Goal: Information Seeking & Learning: Compare options

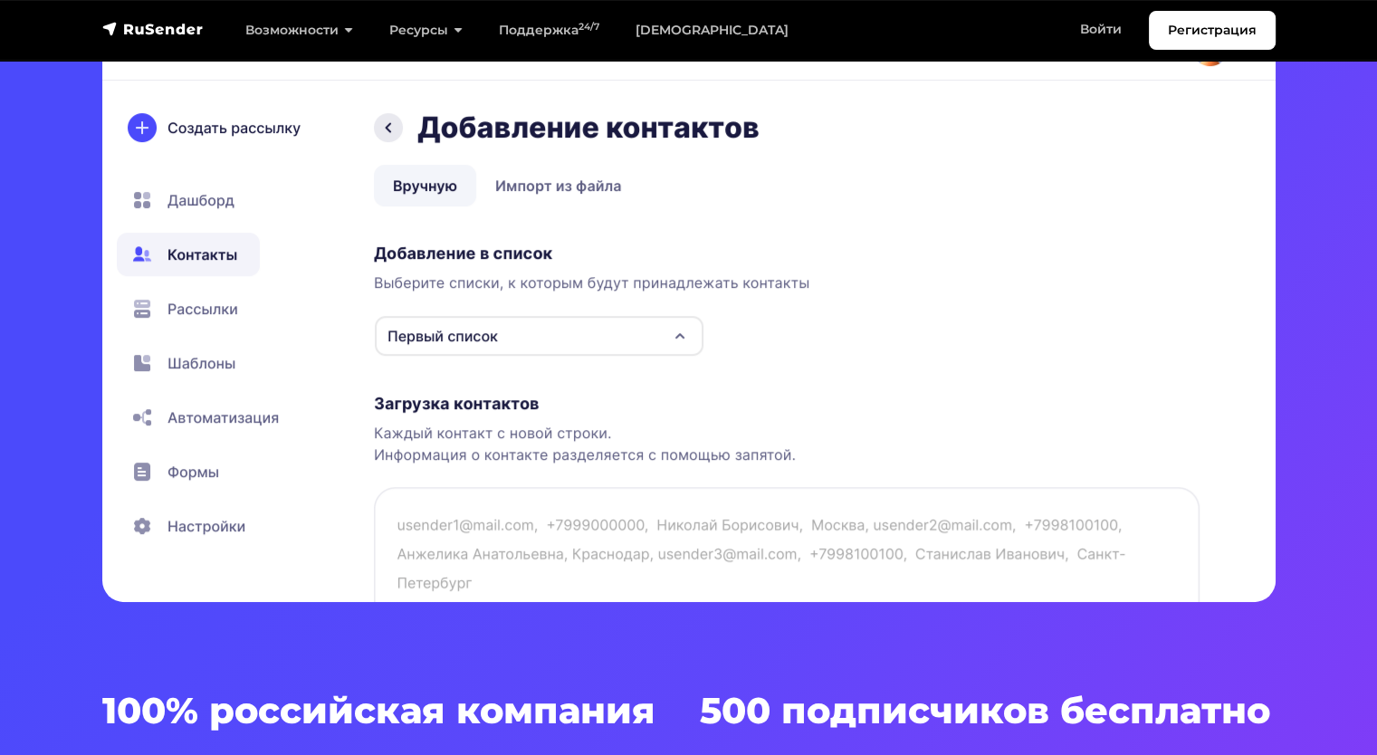
scroll to position [634, 0]
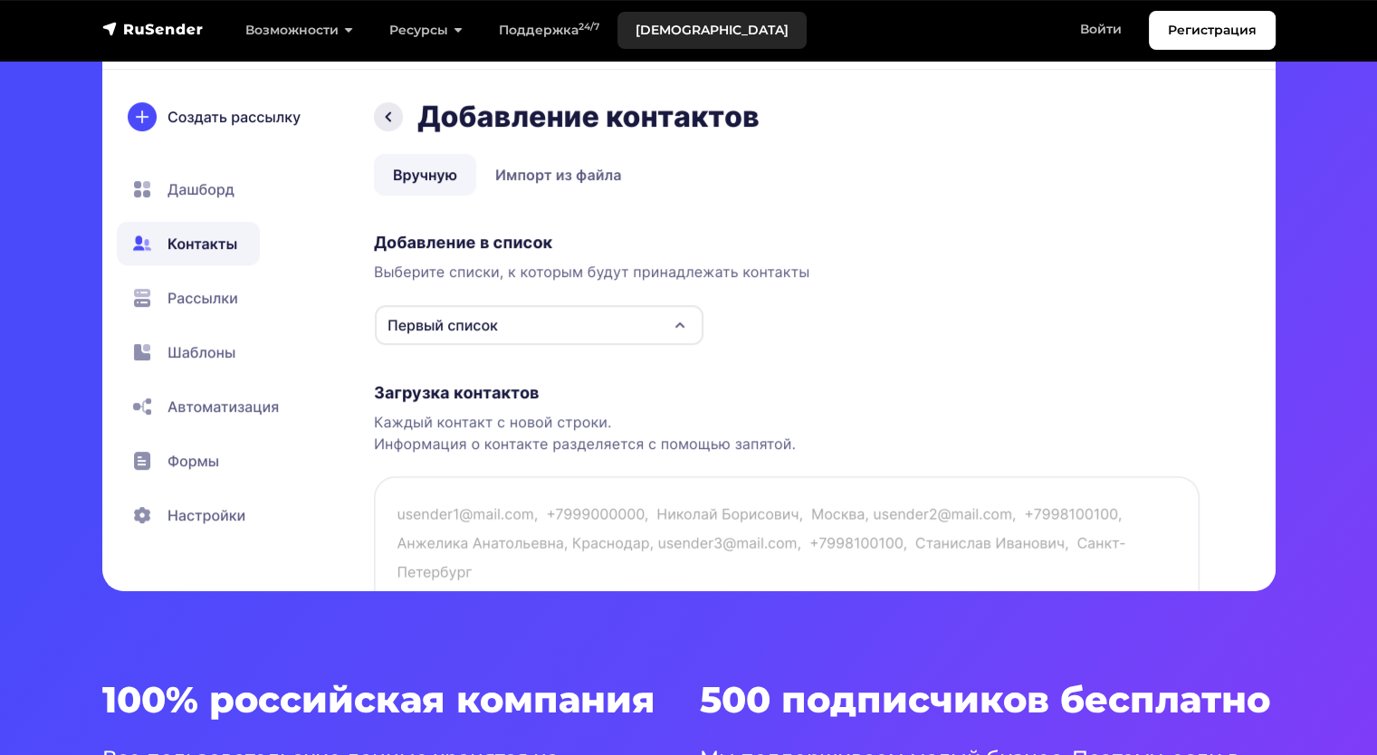
click at [666, 33] on link "[DEMOGRAPHIC_DATA]" at bounding box center [712, 30] width 189 height 37
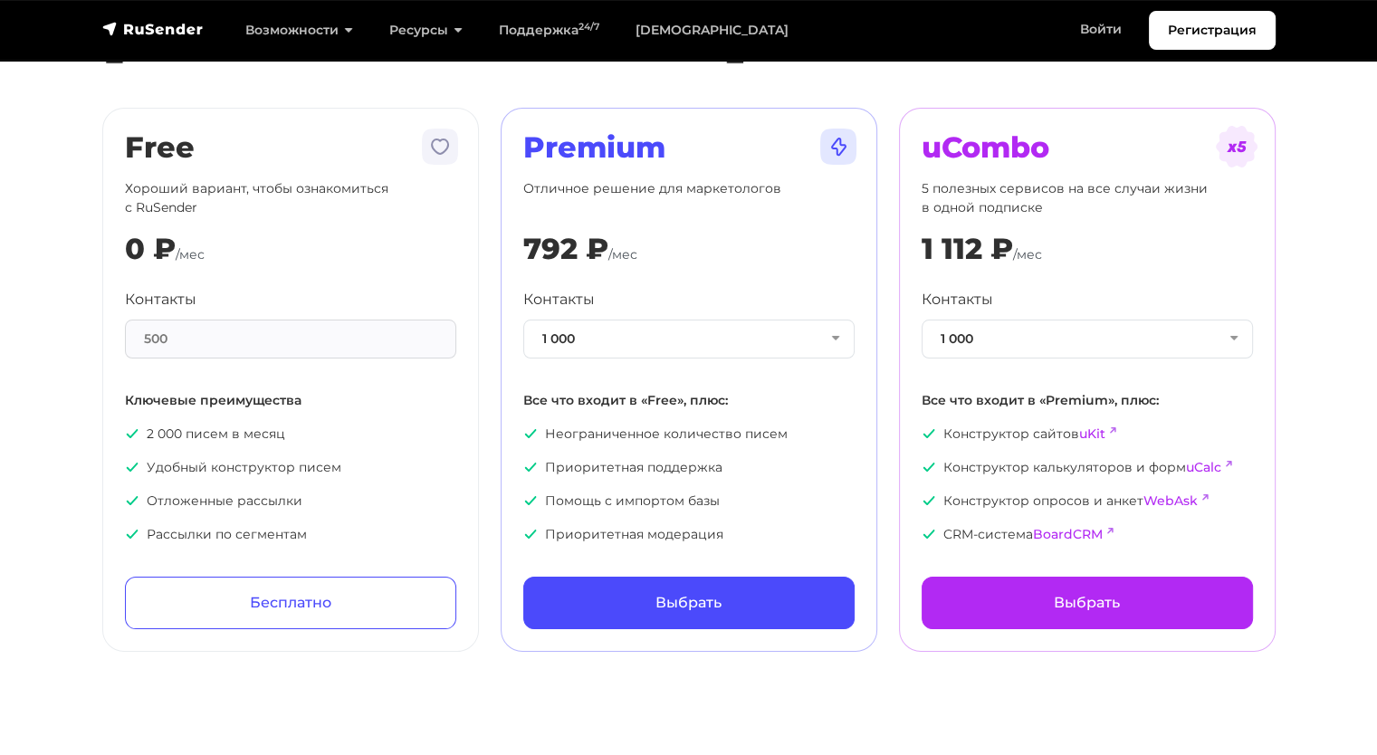
scroll to position [91, 0]
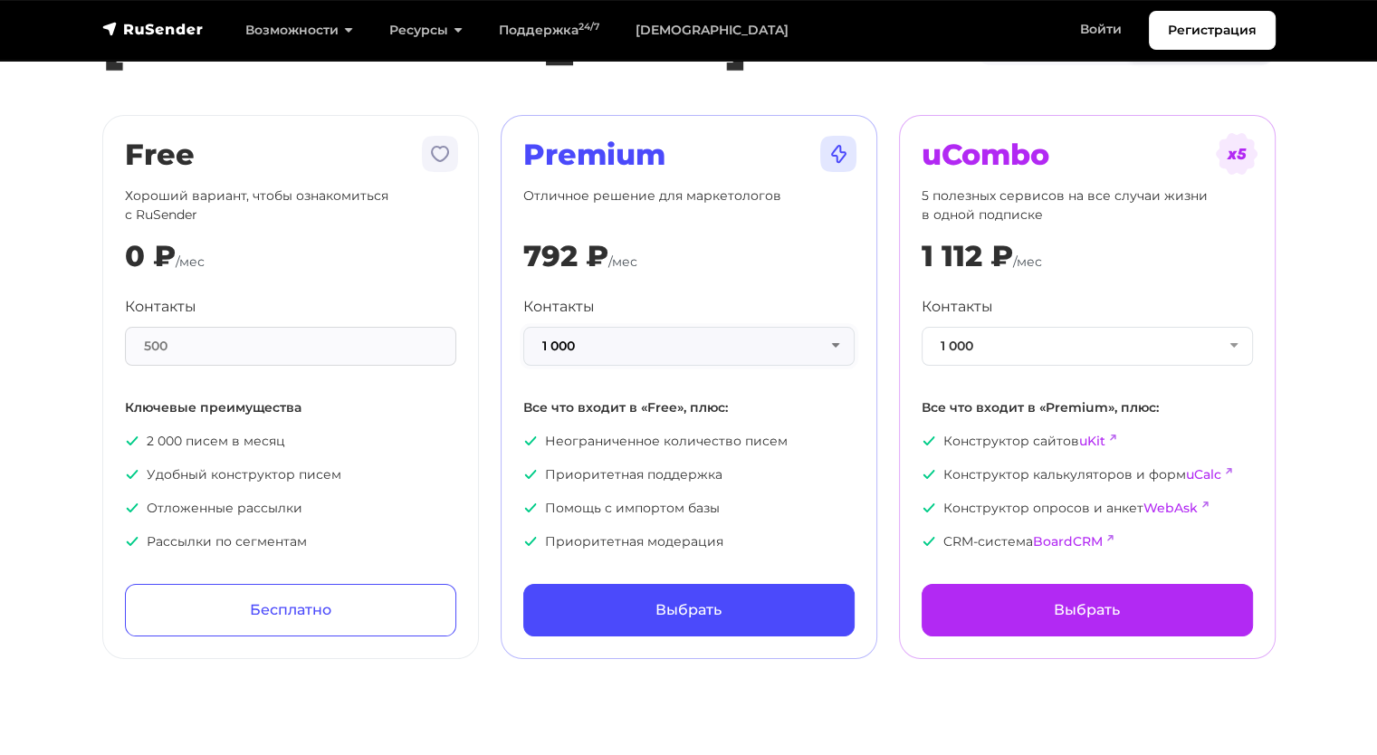
click at [826, 348] on button "1 000" at bounding box center [688, 346] width 331 height 39
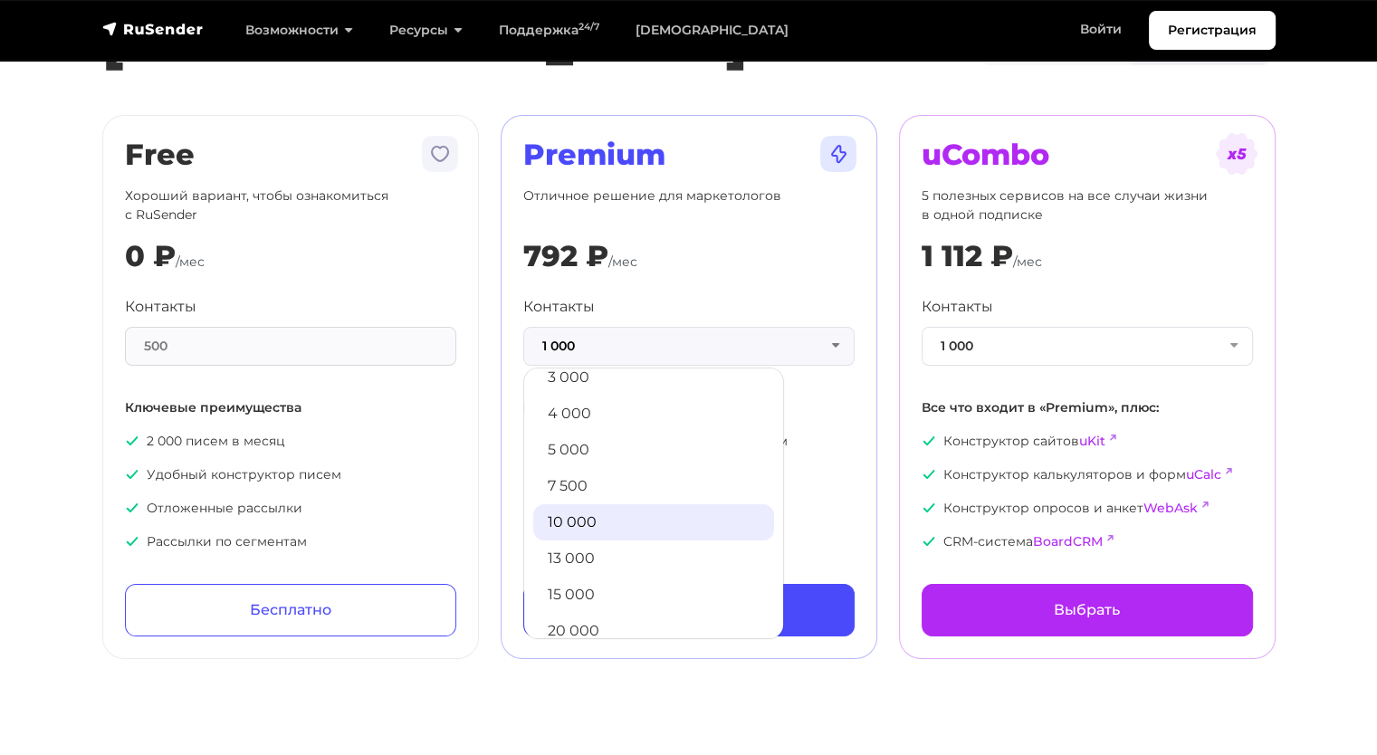
click at [641, 515] on link "10 000" at bounding box center [653, 522] width 241 height 36
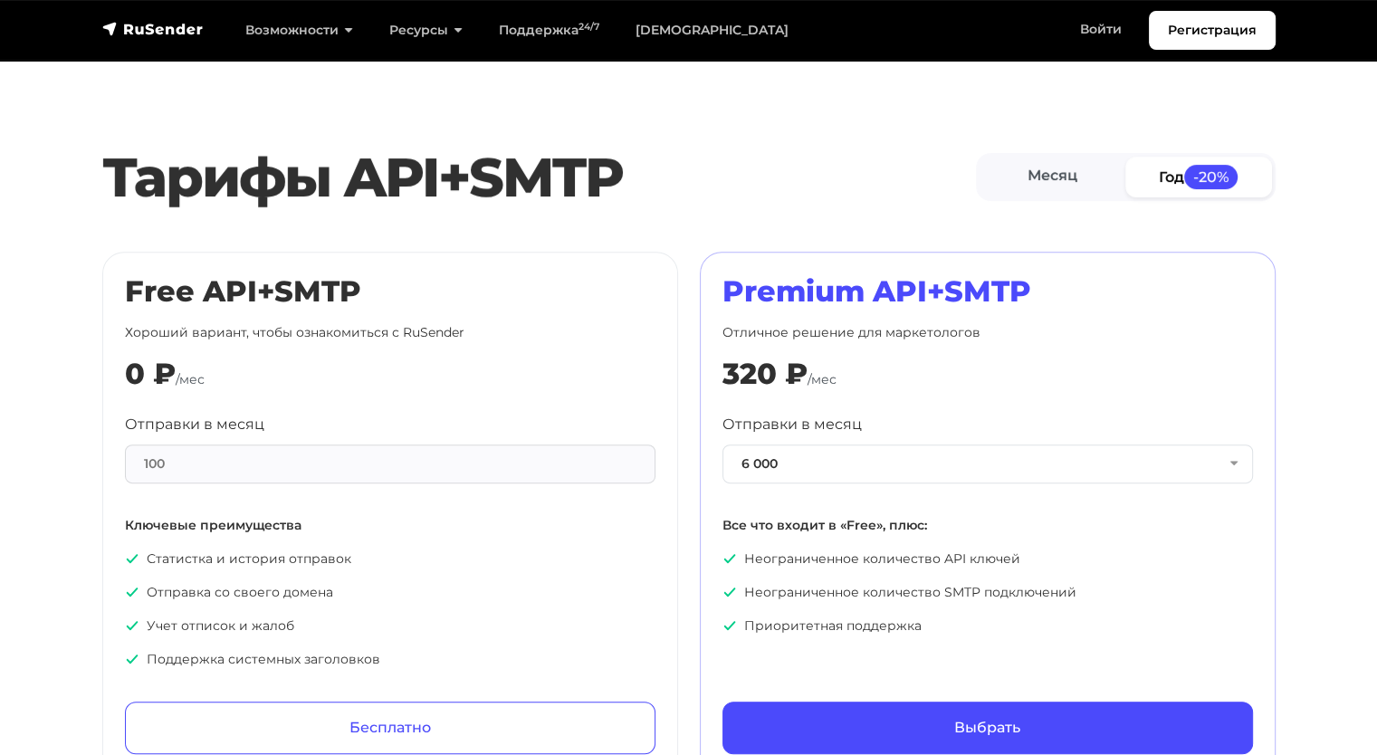
scroll to position [815, 0]
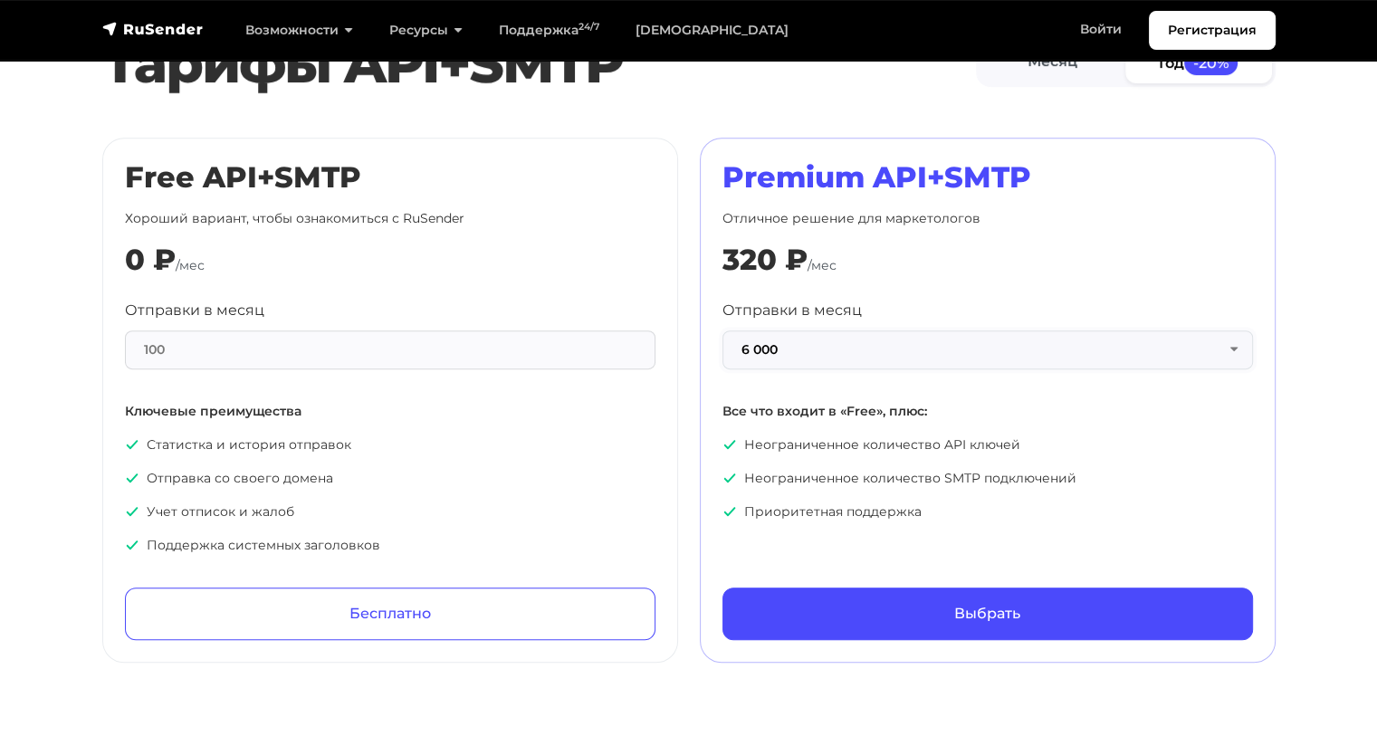
click at [763, 364] on button "6 000" at bounding box center [988, 350] width 531 height 39
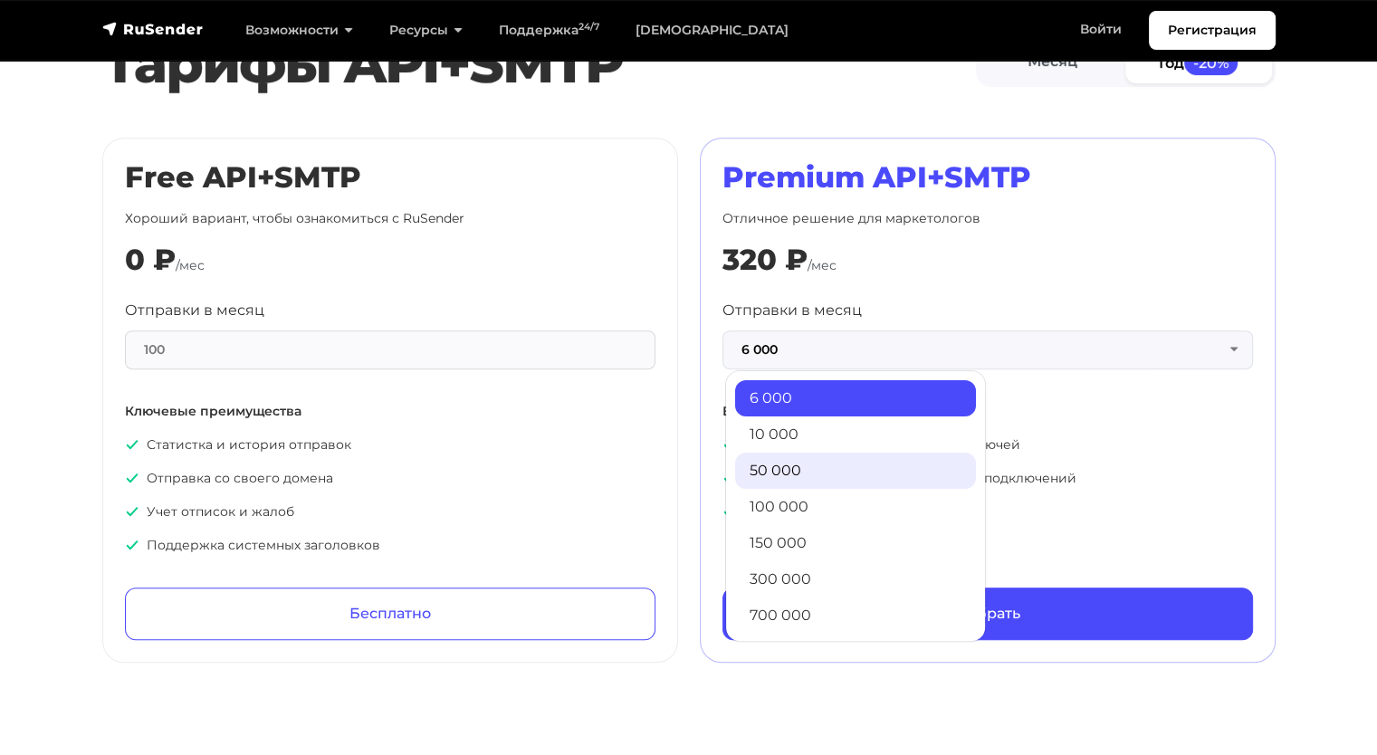
click at [764, 471] on link "50 000" at bounding box center [855, 471] width 241 height 36
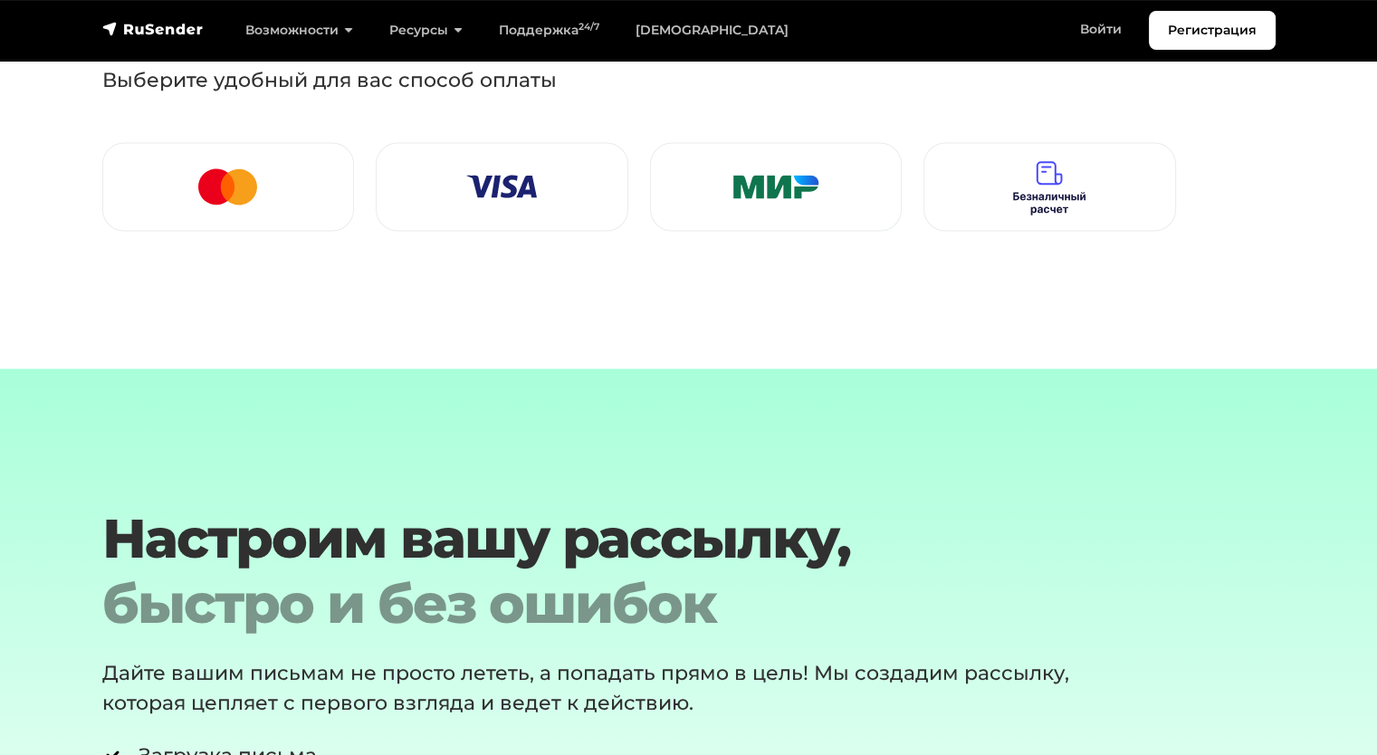
scroll to position [2717, 0]
